Goal: Task Accomplishment & Management: Manage account settings

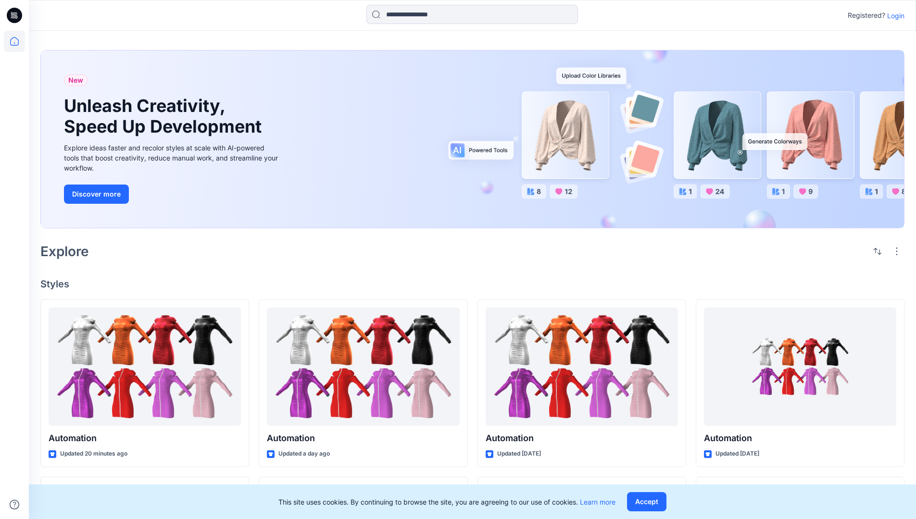
click at [893, 15] on p "Login" at bounding box center [895, 16] width 17 height 10
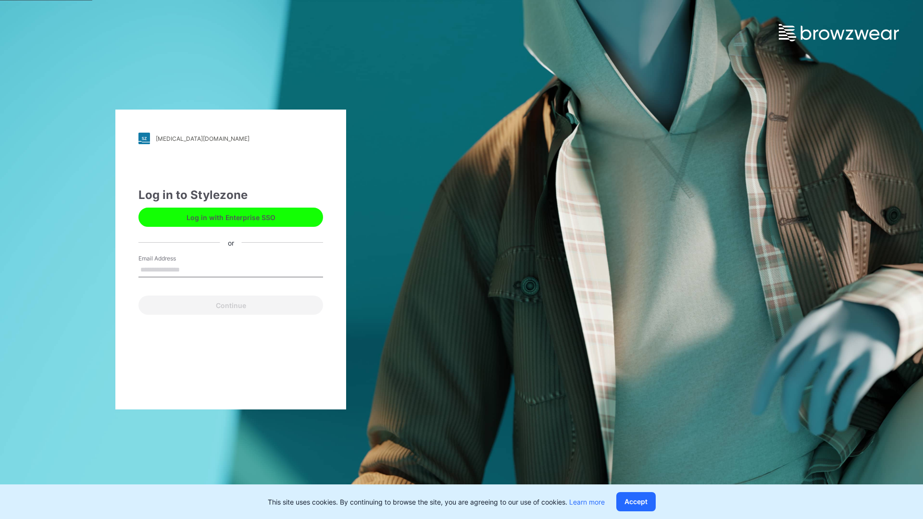
click at [190, 269] on input "Email Address" at bounding box center [230, 270] width 185 height 14
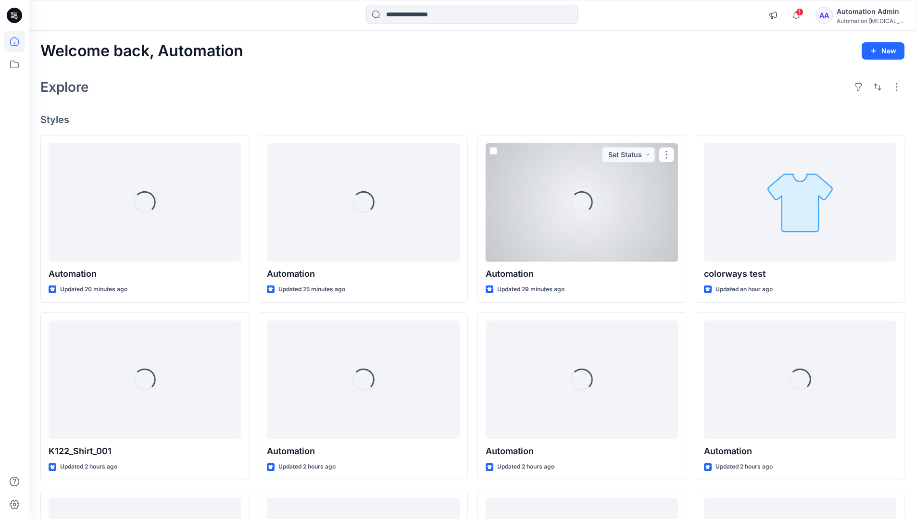
click at [18, 41] on icon at bounding box center [14, 41] width 9 height 9
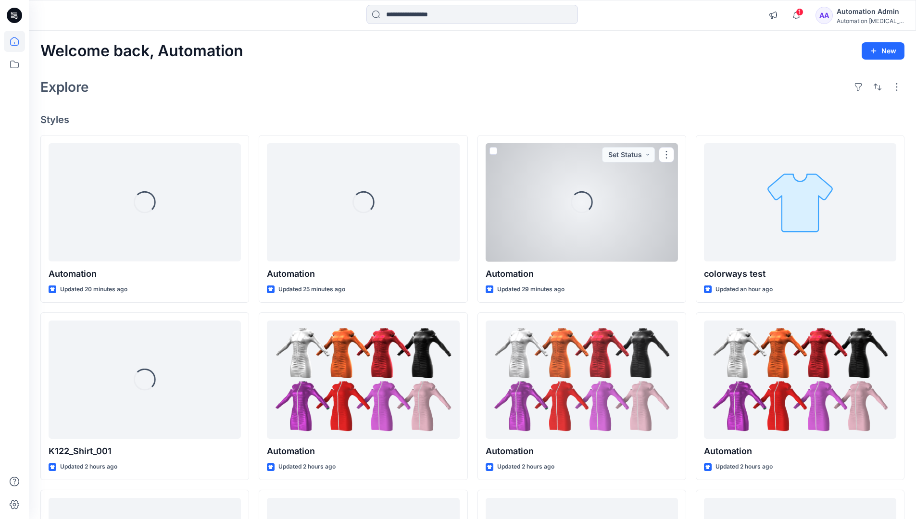
click at [863, 16] on div "Automation Admin" at bounding box center [870, 12] width 67 height 12
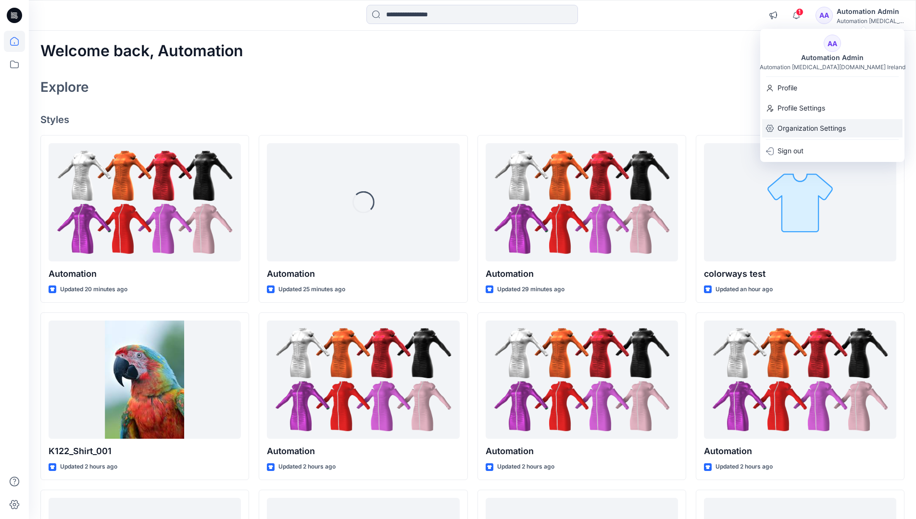
click at [814, 130] on p "Organization Settings" at bounding box center [811, 128] width 68 height 18
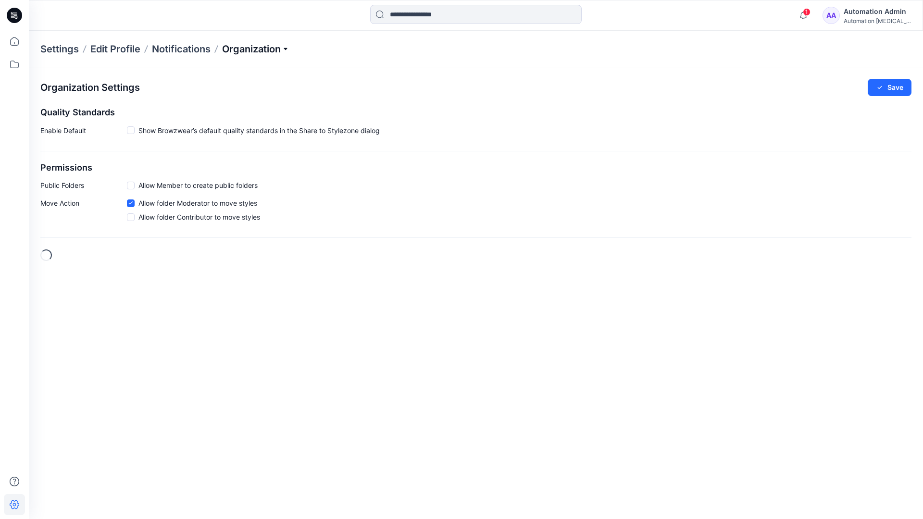
click at [274, 52] on p "Organization" at bounding box center [255, 48] width 67 height 13
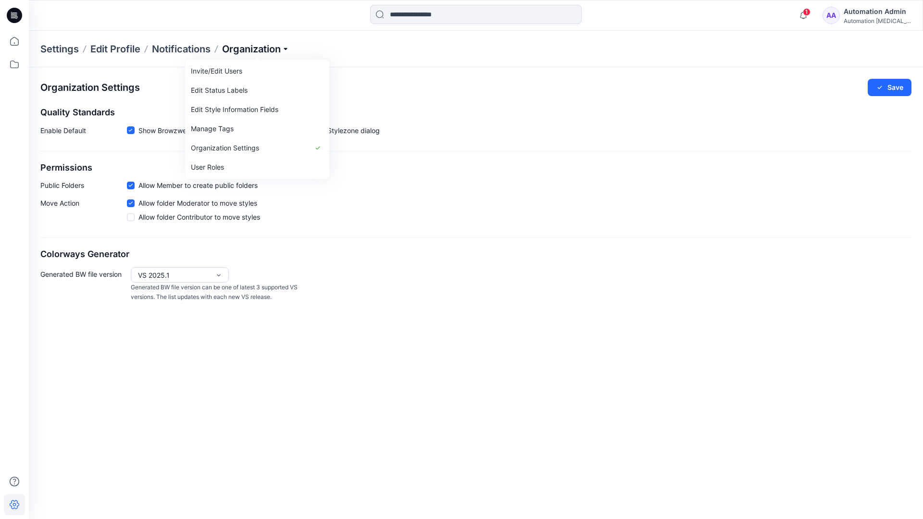
click at [271, 49] on p "Organization" at bounding box center [255, 48] width 67 height 13
click at [130, 187] on icon at bounding box center [130, 185] width 4 height 3
click at [896, 88] on button "Save" at bounding box center [890, 87] width 44 height 17
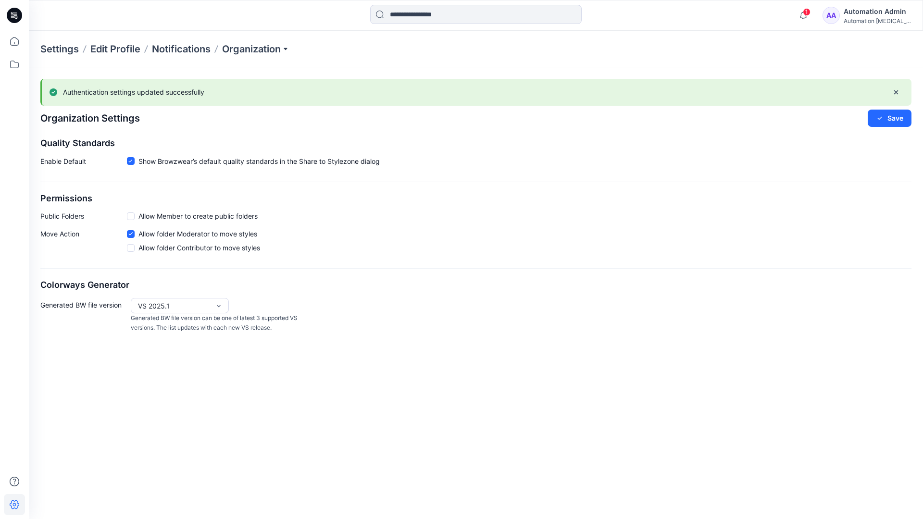
click at [132, 216] on span at bounding box center [131, 217] width 8 height 8
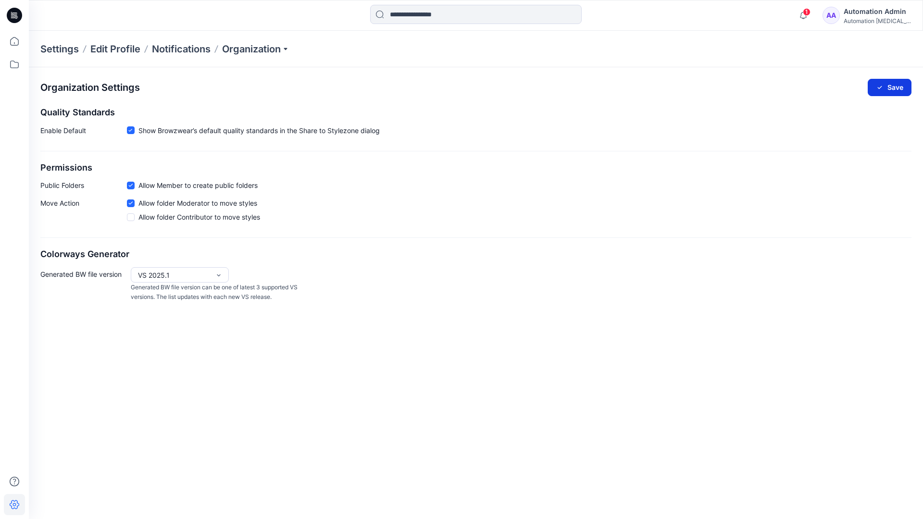
click at [895, 86] on button "Save" at bounding box center [890, 87] width 44 height 17
click at [130, 130] on icon at bounding box center [130, 130] width 4 height 3
click at [891, 85] on button "Save" at bounding box center [890, 87] width 44 height 17
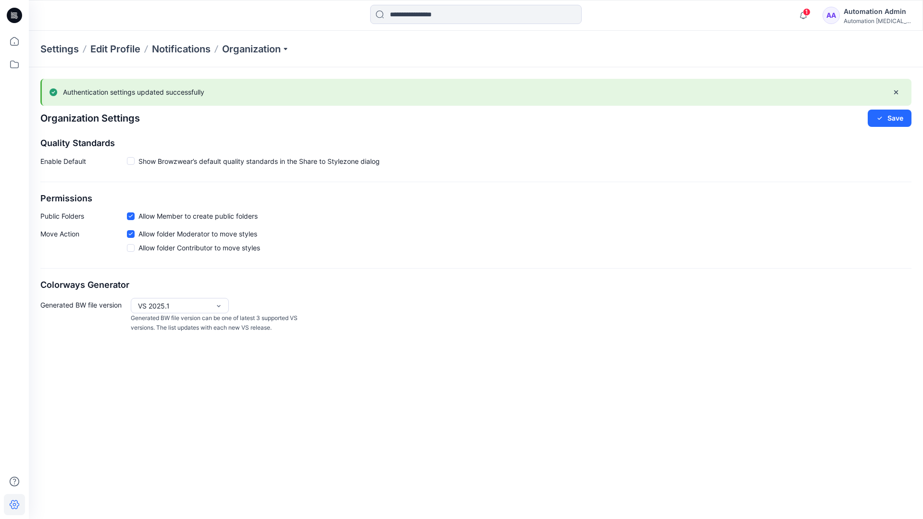
click at [131, 162] on span at bounding box center [131, 161] width 8 height 8
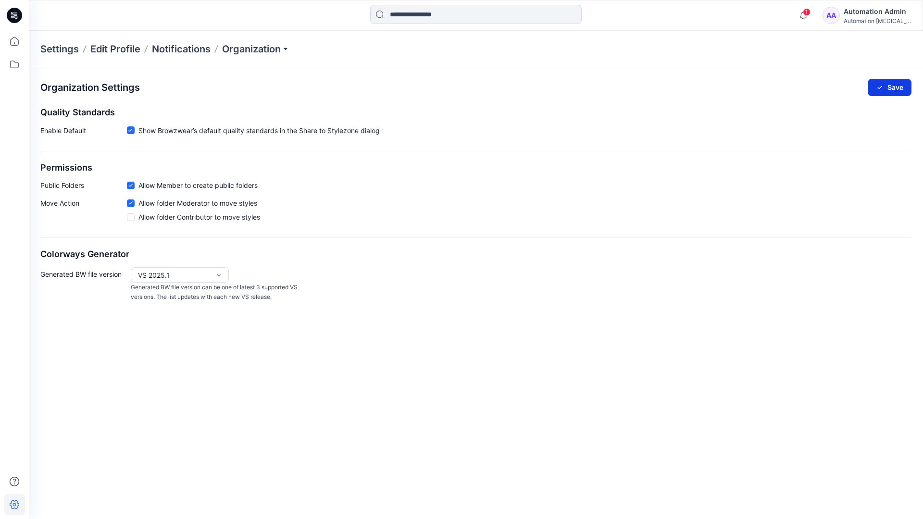
click at [900, 84] on button "Save" at bounding box center [890, 87] width 44 height 17
click at [435, 15] on input at bounding box center [476, 14] width 212 height 19
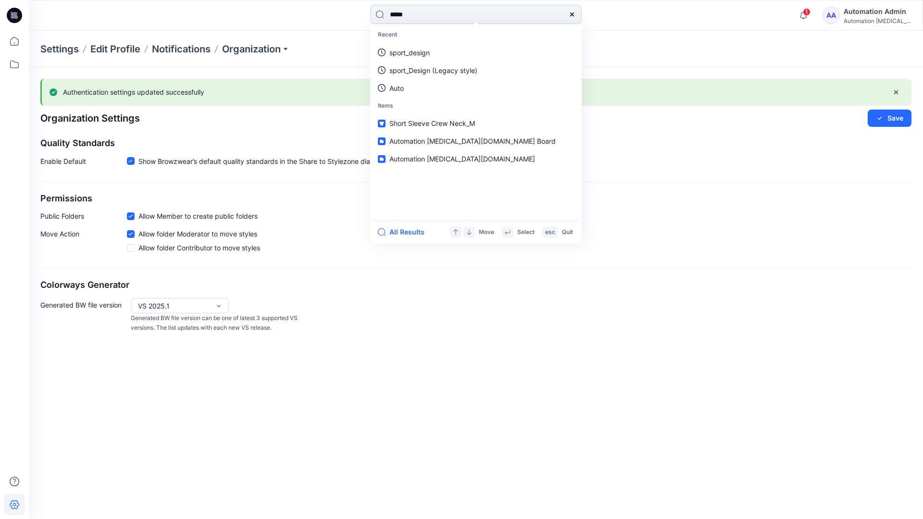
type input "****"
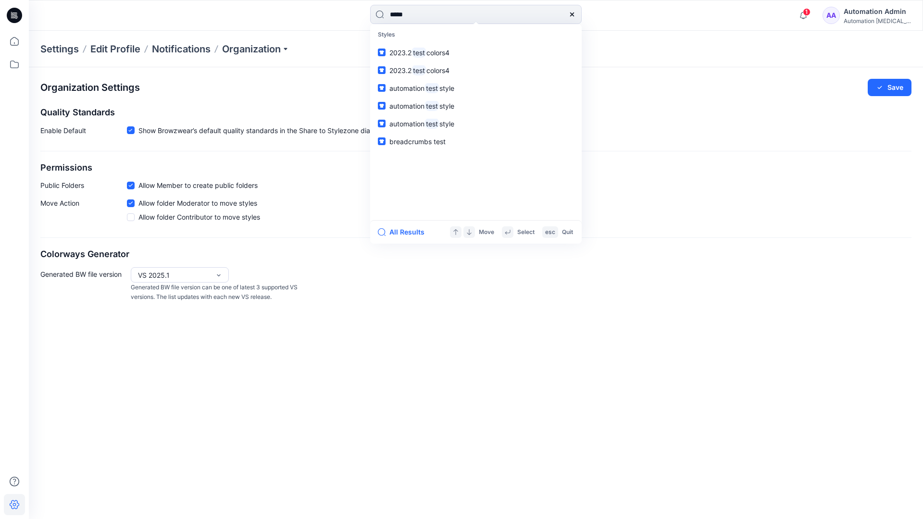
click at [573, 14] on icon at bounding box center [572, 15] width 8 height 8
click at [538, 10] on input at bounding box center [476, 14] width 212 height 19
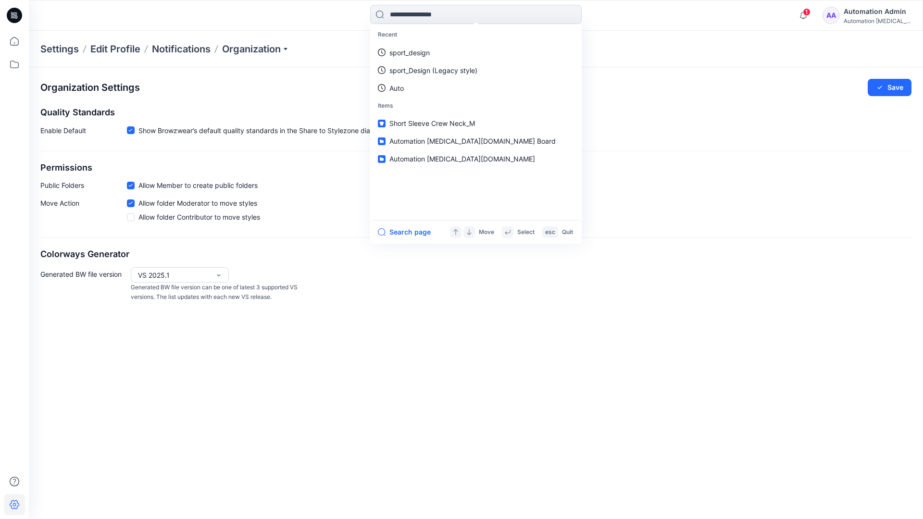
click at [866, 10] on div "Automation Admin" at bounding box center [877, 12] width 67 height 12
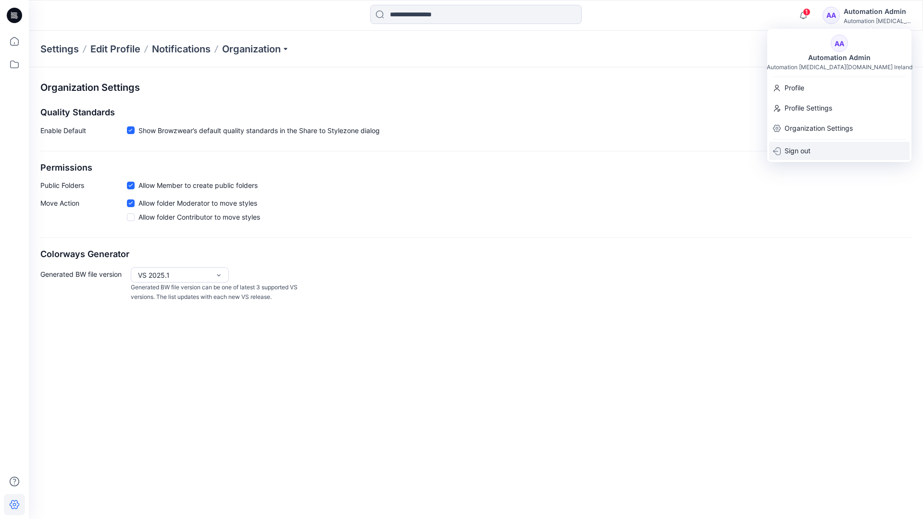
click at [812, 148] on div "Sign out" at bounding box center [839, 151] width 140 height 18
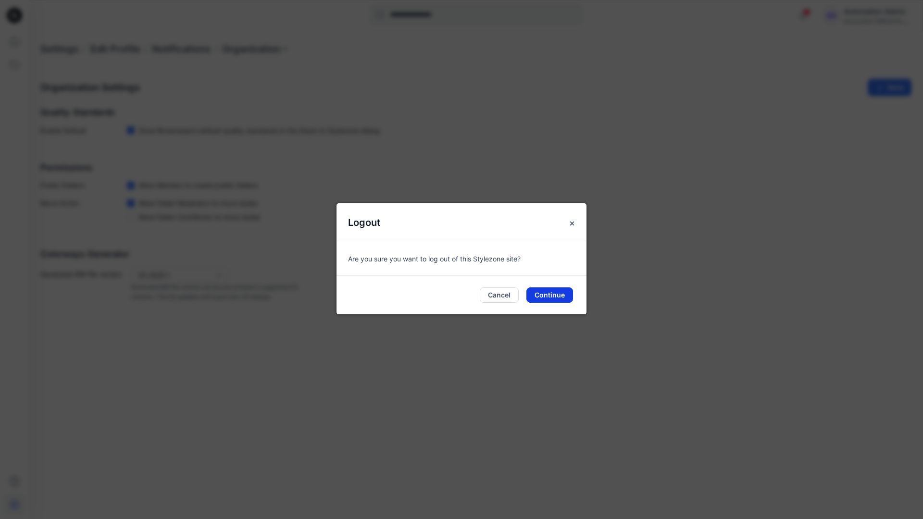
click at [551, 291] on button "Continue" at bounding box center [549, 295] width 47 height 15
